Goal: Task Accomplishment & Management: Manage account settings

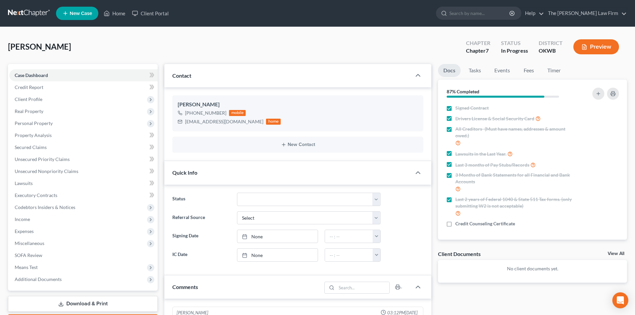
scroll to position [161, 0]
click at [488, 11] on input "search" at bounding box center [480, 13] width 61 height 12
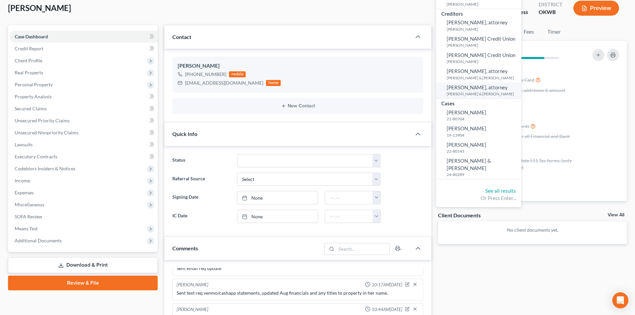
scroll to position [0, 0]
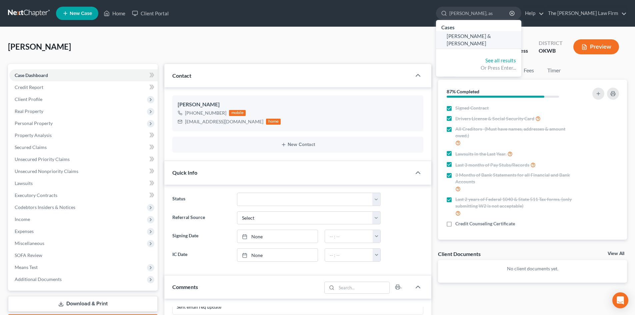
type input "[PERSON_NAME], as"
click at [491, 37] on span "[PERSON_NAME] & [PERSON_NAME]" at bounding box center [469, 39] width 44 height 13
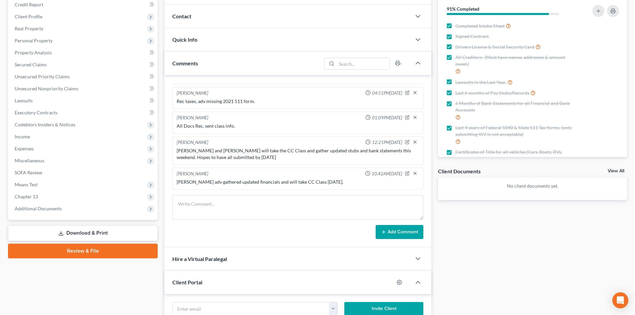
scroll to position [100, 0]
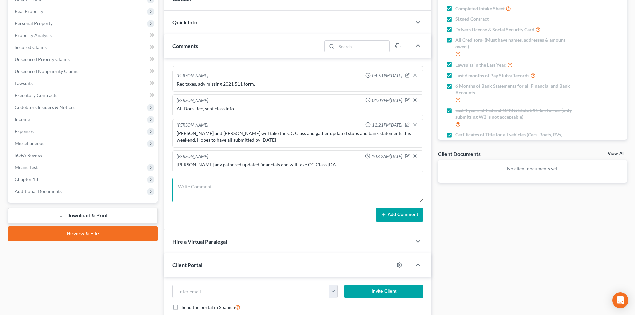
click at [189, 191] on textarea at bounding box center [297, 190] width 251 height 25
click at [195, 187] on textarea "Text req Sept pay stubs, Aug and Sept stubs for [PERSON_NAME], a new DL/SSC pic…" at bounding box center [297, 190] width 251 height 25
type textarea "Text req [PERSON_NAME] Sept pay stubs, Aug and Sept stubs for [PERSON_NAME], a …"
click at [391, 215] on button "Add Comment" at bounding box center [400, 215] width 48 height 14
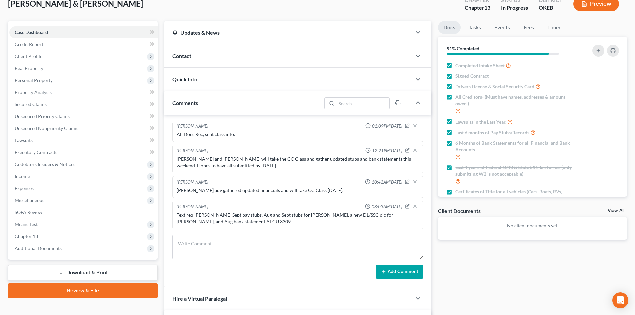
scroll to position [0, 0]
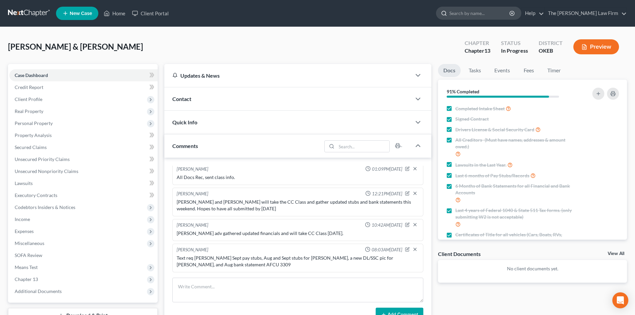
click at [479, 15] on input "search" at bounding box center [480, 13] width 61 height 12
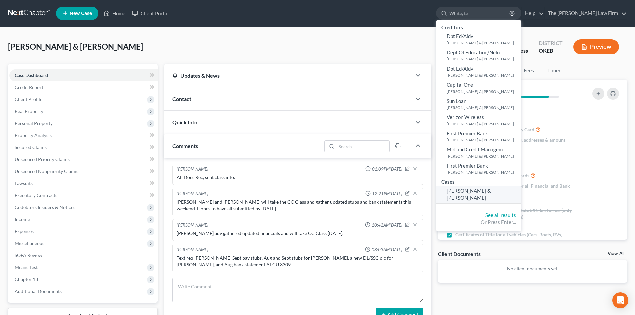
type input "White, te"
click at [491, 192] on span "[PERSON_NAME] & [PERSON_NAME]" at bounding box center [469, 194] width 44 height 13
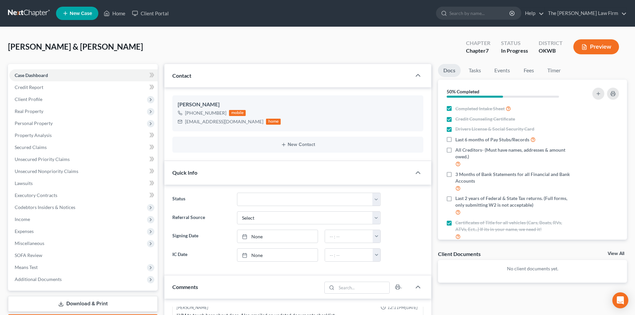
scroll to position [33, 0]
